Goal: Use online tool/utility

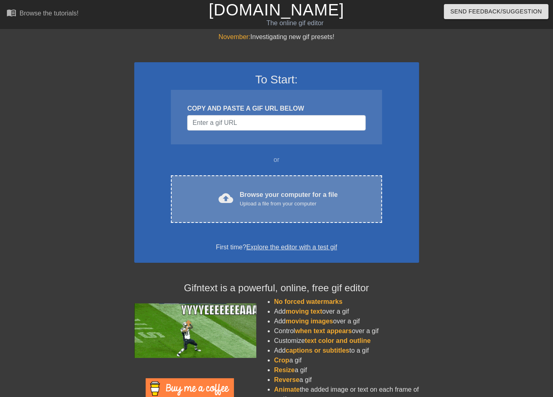
click at [264, 209] on div "cloud_upload Browse your computer for a file Upload a file from your computer C…" at bounding box center [276, 199] width 211 height 48
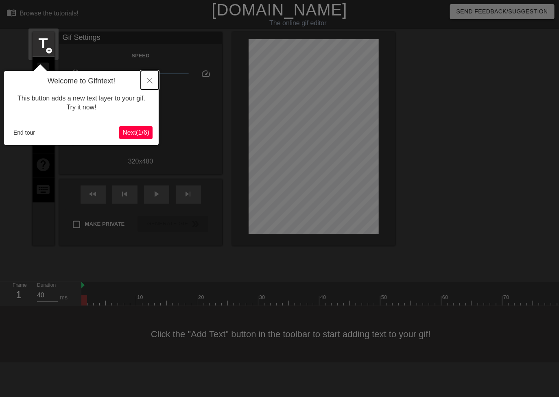
click at [147, 79] on icon "Close" at bounding box center [150, 81] width 6 height 6
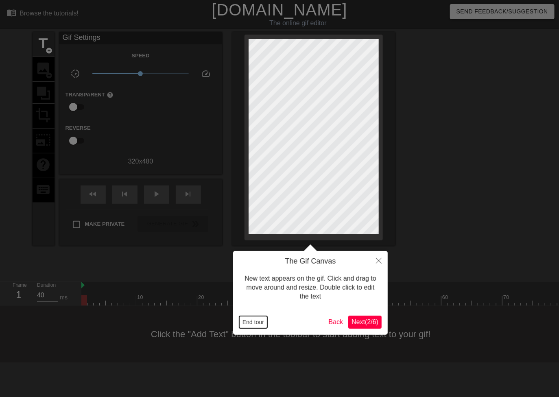
click at [259, 325] on button "End tour" at bounding box center [253, 322] width 28 height 12
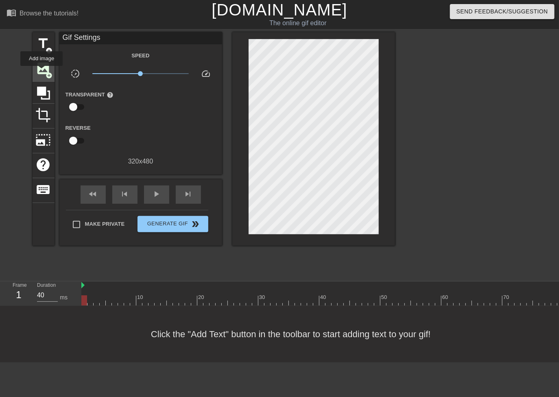
click at [41, 72] on span "image" at bounding box center [43, 68] width 15 height 15
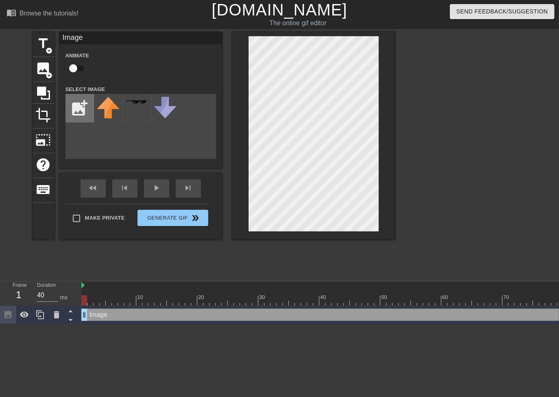
click at [74, 106] on input "file" at bounding box center [80, 108] width 28 height 28
type input "C:\fakepath\toyota-fortuner-logo-vector.png"
click at [109, 103] on img at bounding box center [108, 108] width 23 height 23
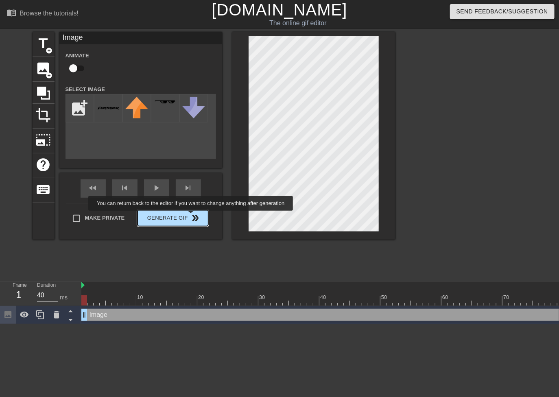
click at [192, 216] on button "Generate Gif double_arrow" at bounding box center [172, 218] width 70 height 16
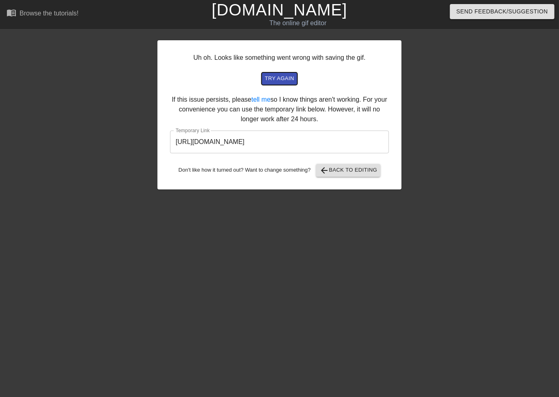
click at [285, 80] on span "try again" at bounding box center [279, 78] width 29 height 9
